Goal: Entertainment & Leisure: Consume media (video, audio)

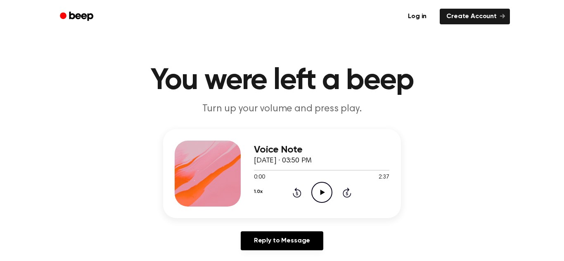
click at [317, 196] on icon "Play Audio" at bounding box center [321, 192] width 21 height 21
click at [317, 196] on icon "Pause Audio" at bounding box center [321, 192] width 21 height 21
click at [317, 196] on icon "Play Audio" at bounding box center [321, 192] width 21 height 21
click at [317, 196] on icon "Pause Audio" at bounding box center [321, 192] width 21 height 21
click at [317, 196] on icon "Play Audio" at bounding box center [321, 192] width 21 height 21
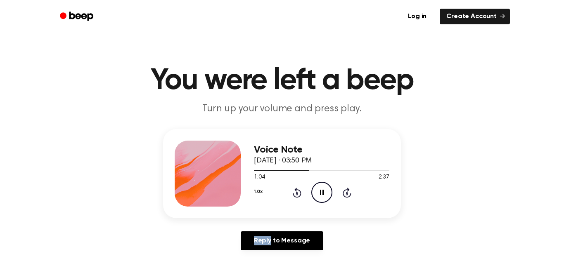
click at [316, 197] on icon "Pause Audio" at bounding box center [321, 192] width 21 height 21
click at [316, 197] on icon "Play Audio" at bounding box center [321, 192] width 21 height 21
click at [316, 197] on icon "Pause Audio" at bounding box center [321, 192] width 21 height 21
click at [316, 197] on icon "Play Audio" at bounding box center [321, 192] width 21 height 21
click at [316, 197] on icon "Pause Audio" at bounding box center [321, 192] width 21 height 21
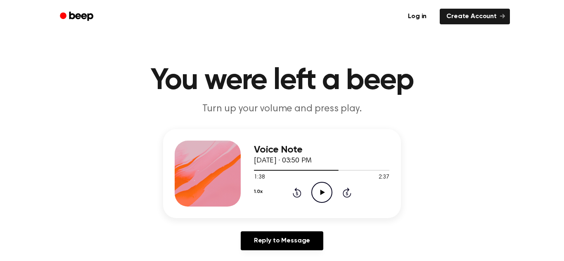
click at [316, 197] on icon "Play Audio" at bounding box center [321, 192] width 21 height 21
click at [316, 197] on icon "Pause Audio" at bounding box center [321, 192] width 21 height 21
click at [316, 197] on icon "Play Audio" at bounding box center [321, 192] width 21 height 21
click at [316, 197] on icon "Pause Audio" at bounding box center [321, 192] width 21 height 21
click at [316, 197] on icon "Play Audio" at bounding box center [321, 192] width 21 height 21
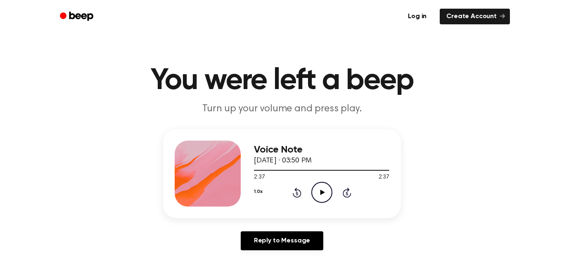
click at [316, 197] on icon "Play Audio" at bounding box center [321, 192] width 21 height 21
